Goal: Navigation & Orientation: Find specific page/section

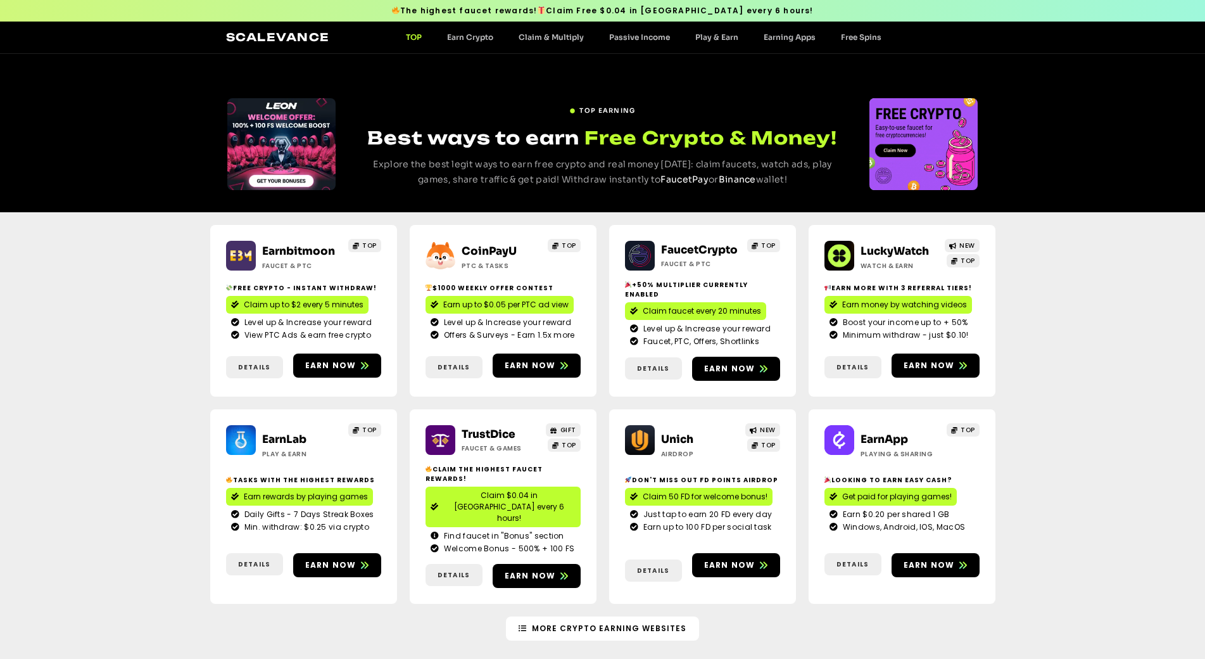
click at [279, 37] on link "Scalevance" at bounding box center [278, 36] width 104 height 13
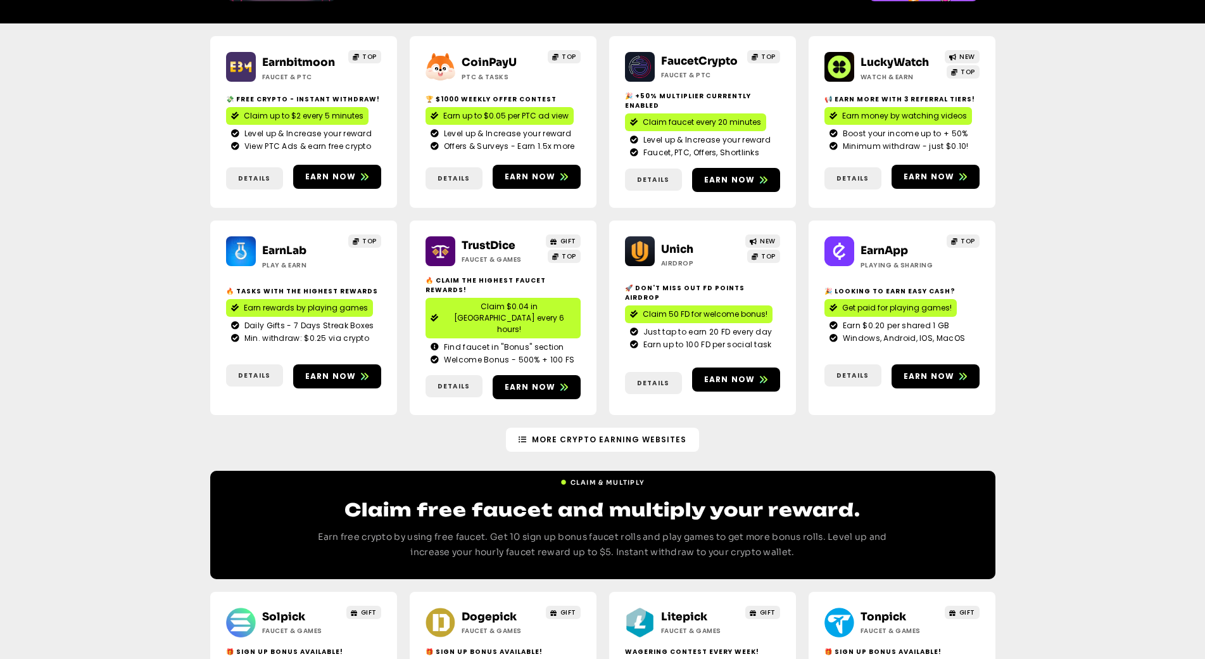
scroll to position [190, 0]
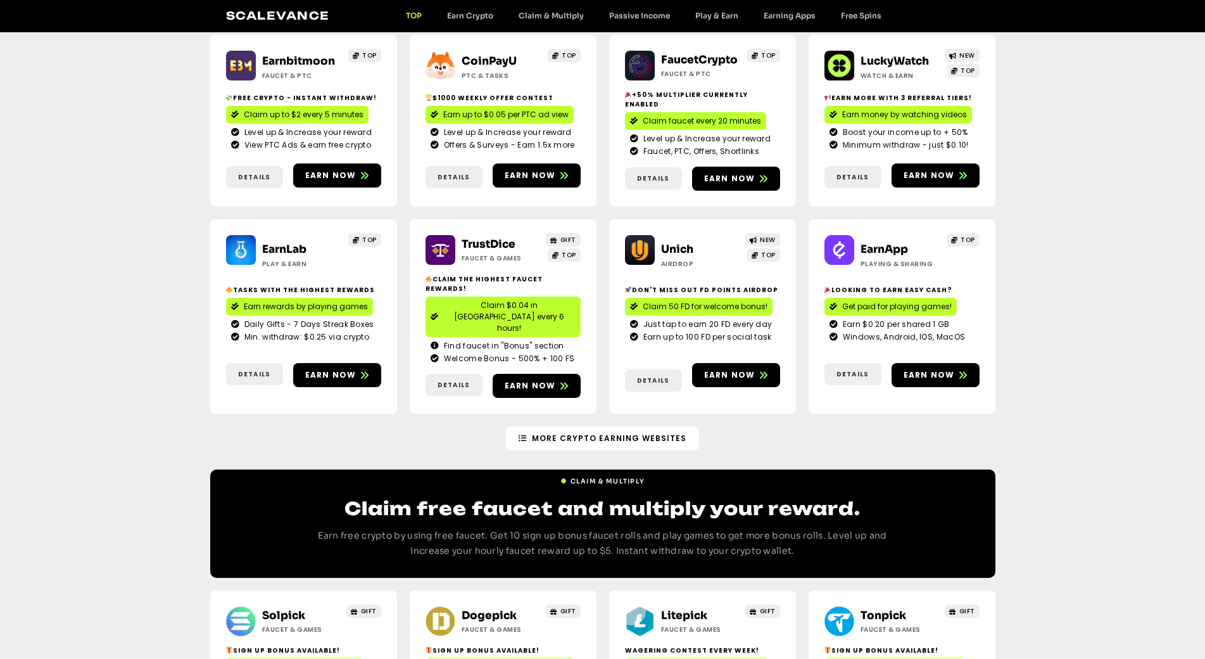
click at [484, 237] on link "TrustDice" at bounding box center [489, 243] width 54 height 13
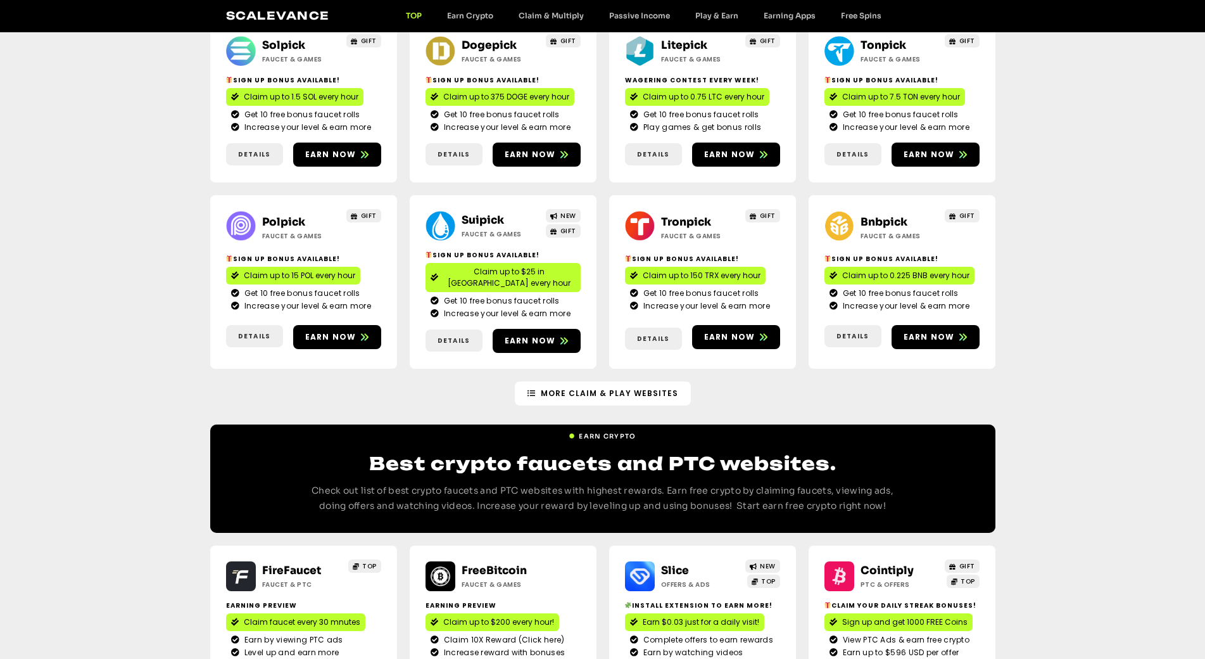
scroll to position [887, 0]
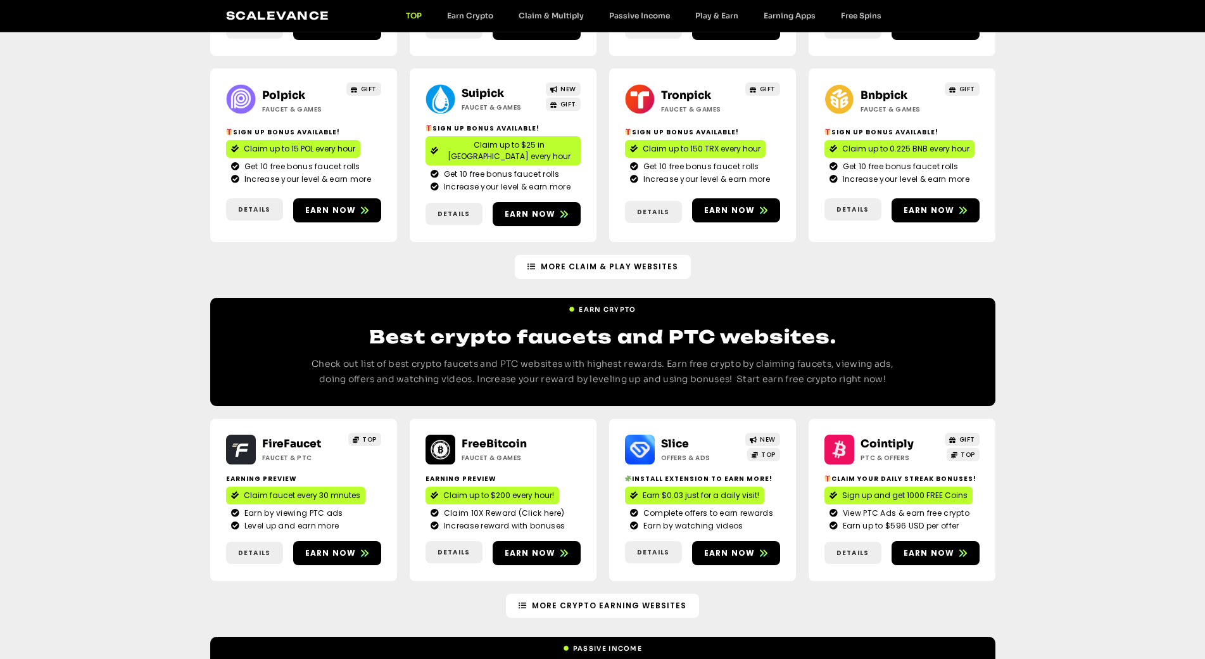
click at [659, 436] on div "Slice Offers & Ads" at bounding box center [697, 449] width 85 height 27
click at [649, 434] on img at bounding box center [640, 449] width 30 height 30
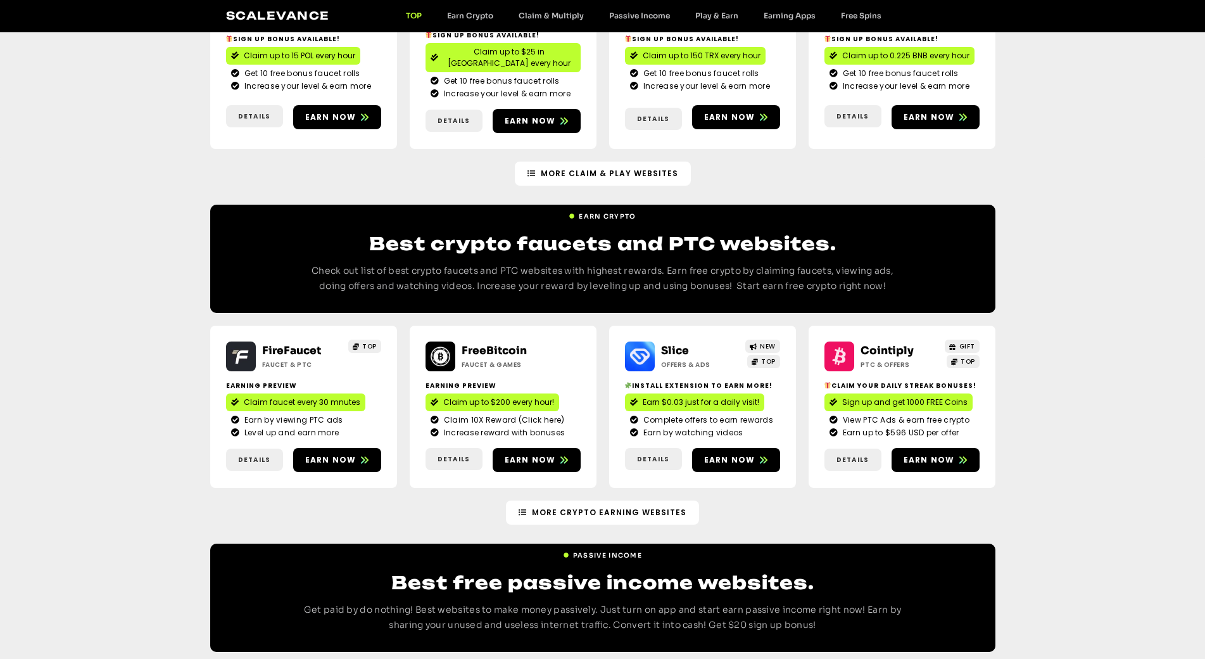
scroll to position [1013, 0]
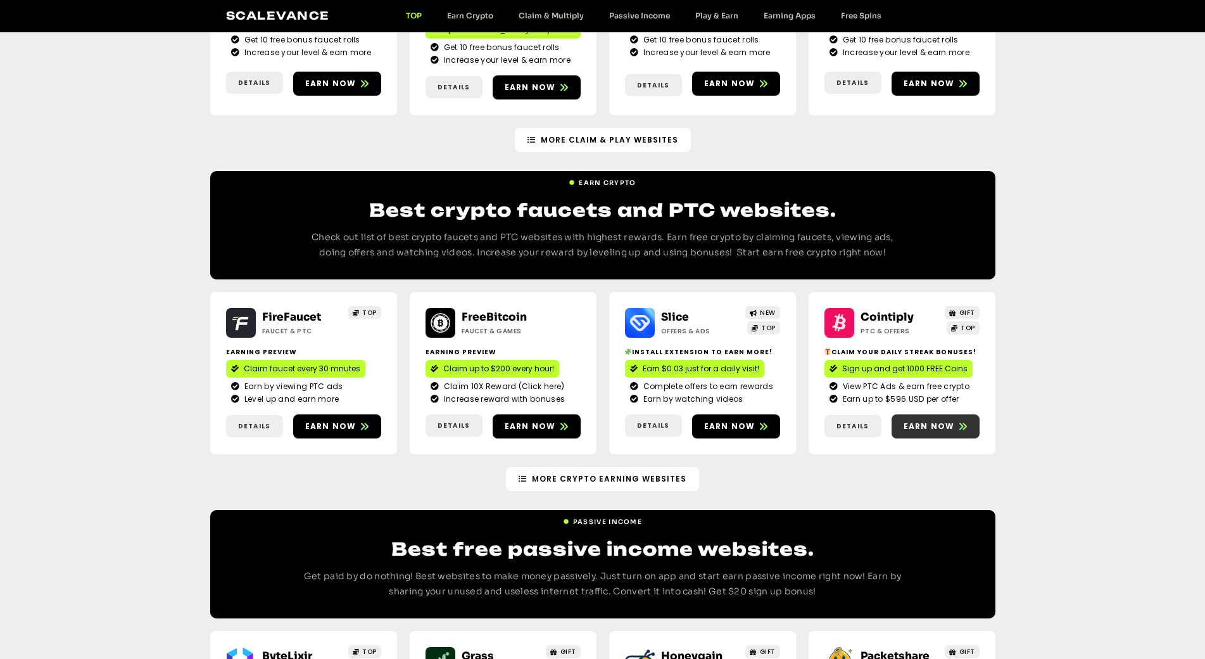
click at [927, 421] on span "Earn now" at bounding box center [929, 426] width 51 height 11
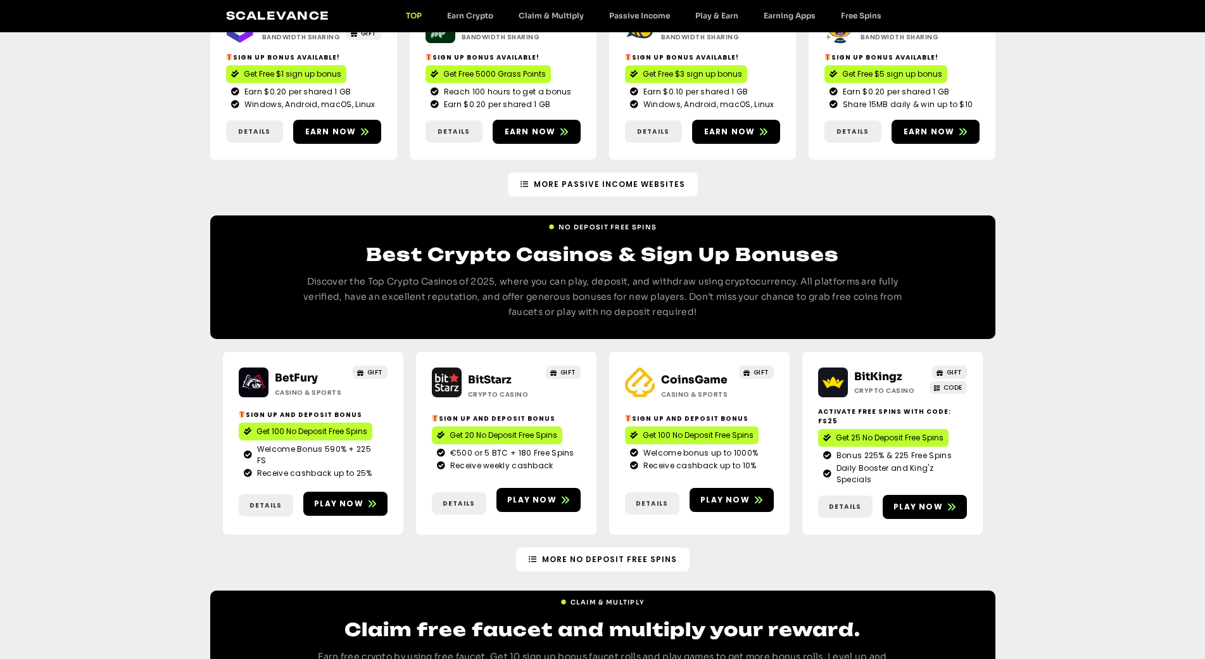
scroll to position [1696, 0]
